Goal: Task Accomplishment & Management: Use online tool/utility

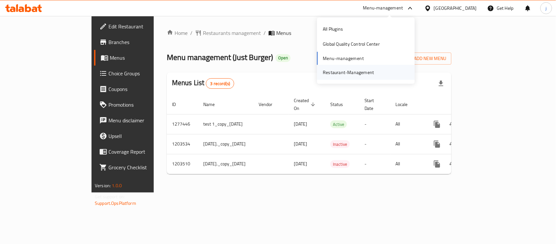
click at [349, 72] on div "Restaurant-Management" at bounding box center [348, 72] width 51 height 7
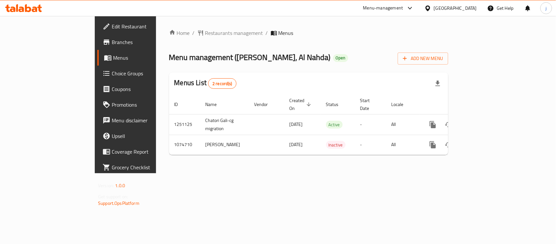
click at [380, 8] on div "Menu-management" at bounding box center [383, 8] width 40 height 8
click at [336, 69] on div "Restaurant-Management" at bounding box center [348, 72] width 51 height 7
click at [112, 70] on span "Choice Groups" at bounding box center [147, 73] width 71 height 8
